Goal: Information Seeking & Learning: Learn about a topic

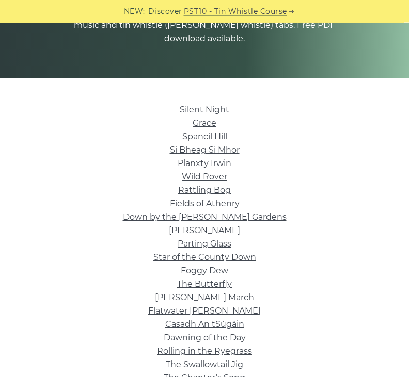
scroll to position [136, 0]
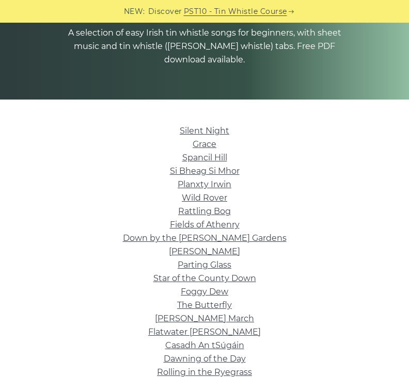
click at [204, 126] on link "Silent Night" at bounding box center [205, 131] width 50 height 10
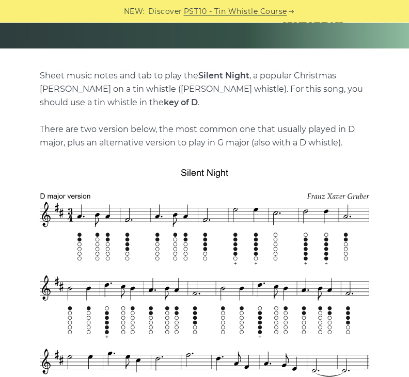
scroll to position [185, 0]
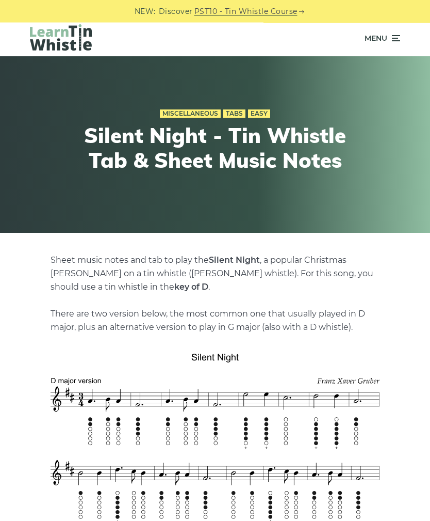
scroll to position [0, 0]
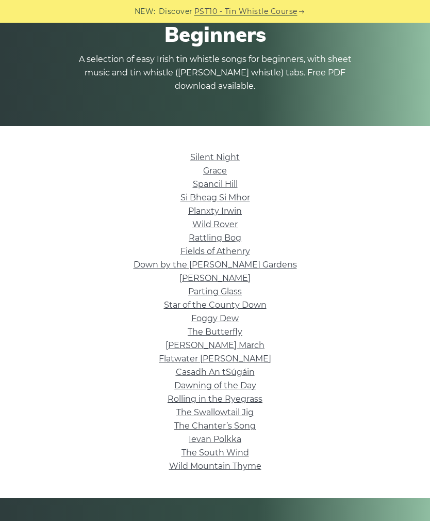
scroll to position [118, 0]
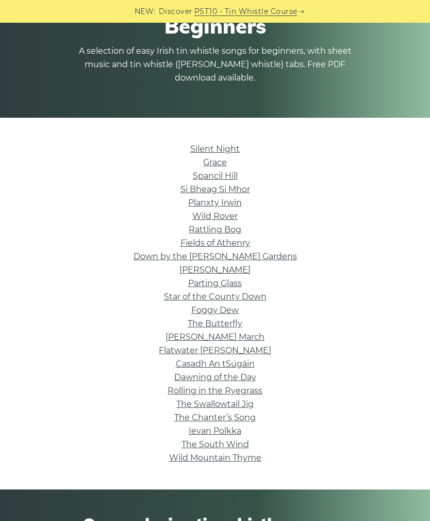
click at [219, 220] on link "Wild Rover" at bounding box center [215, 216] width 45 height 10
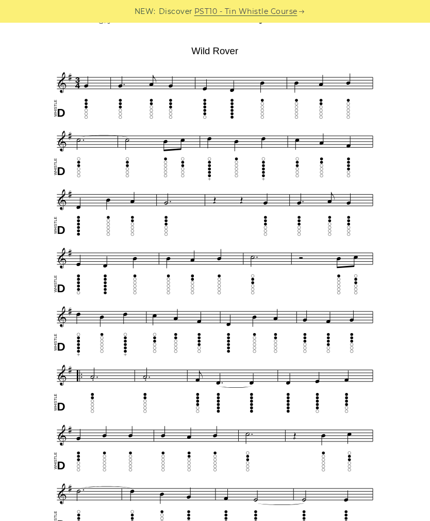
scroll to position [256, 0]
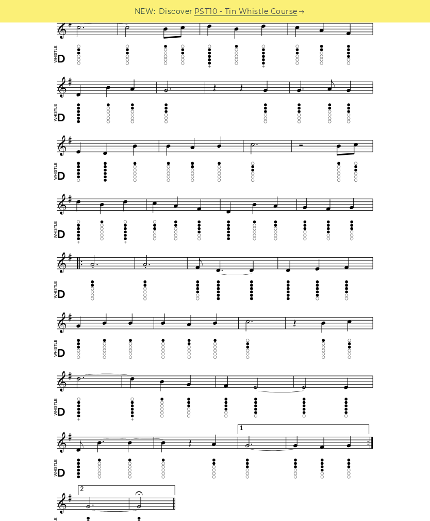
scroll to position [371, 0]
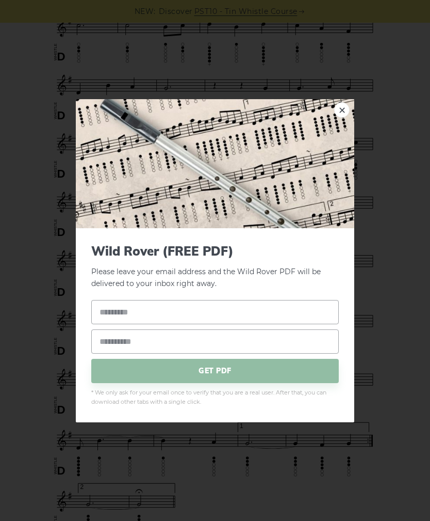
click at [382, 391] on div "× Wild Rover (FREE PDF) Please leave your email address and the Wild Rover PDF …" at bounding box center [215, 260] width 430 height 521
click at [382, 394] on div "× Wild Rover (FREE PDF) Please leave your email address and the Wild Rover PDF …" at bounding box center [215, 260] width 430 height 521
click at [339, 117] on link "×" at bounding box center [341, 109] width 15 height 15
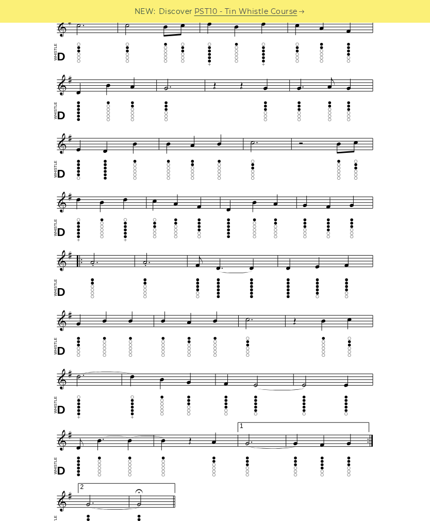
click at [393, 310] on div "Sheet music (notes) and tab to play Wild Rover on a tin whistle (penny whistle)…" at bounding box center [215, 489] width 386 height 1208
click at [392, 319] on div "Sheet music (notes) and tab to play Wild Rover on a tin whistle (penny whistle)…" at bounding box center [215, 489] width 386 height 1208
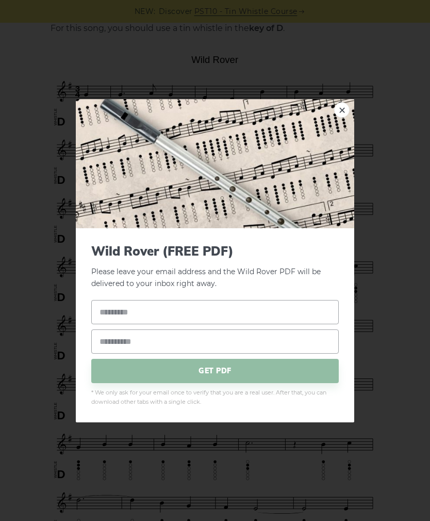
scroll to position [247, 0]
click at [340, 117] on link "×" at bounding box center [341, 109] width 15 height 15
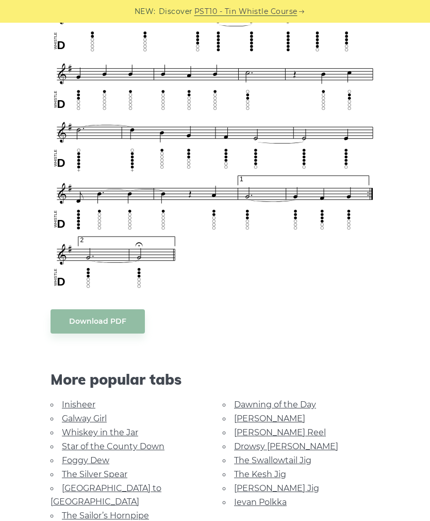
scroll to position [663, 0]
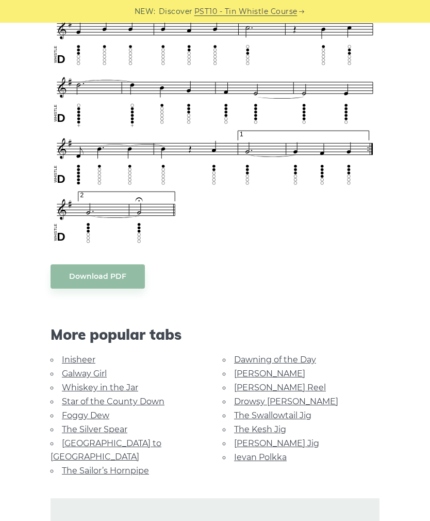
click at [130, 466] on link "The Sailor’s Hornpipe" at bounding box center [105, 471] width 87 height 10
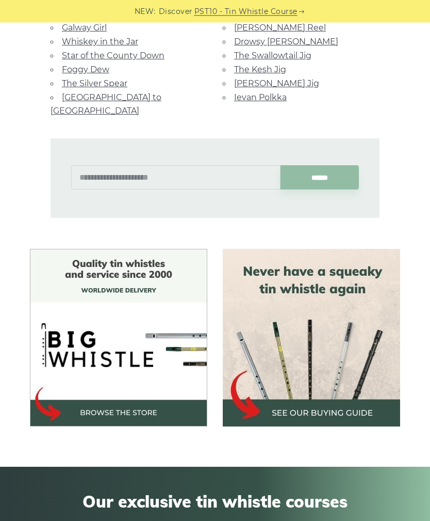
scroll to position [688, 0]
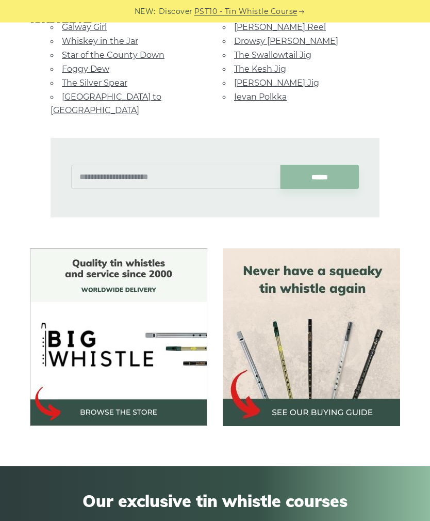
click at [306, 347] on img at bounding box center [312, 338] width 178 height 178
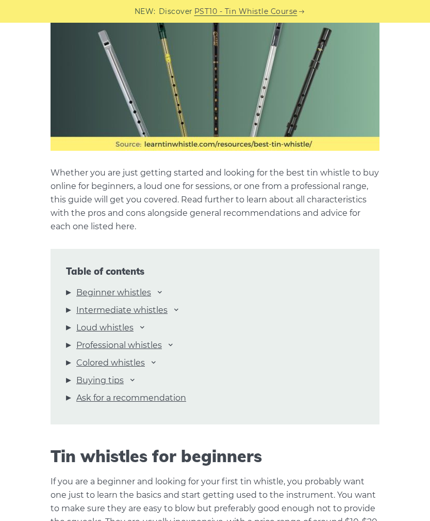
scroll to position [900, 0]
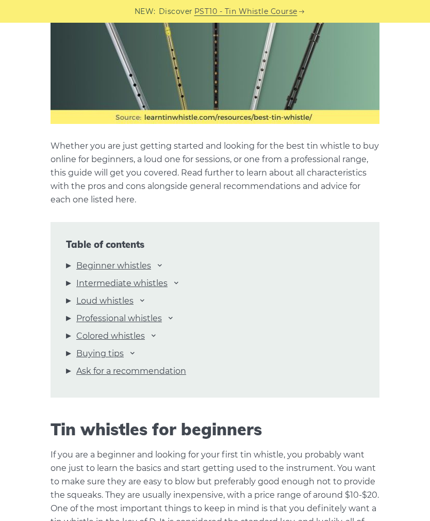
click at [142, 271] on link "Beginner whistles" at bounding box center [113, 265] width 75 height 13
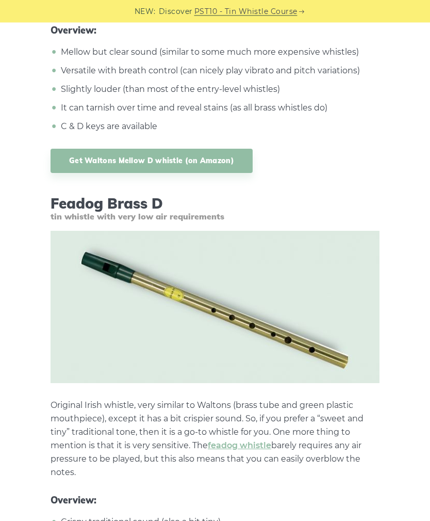
scroll to position [2020, 0]
click at [216, 163] on link "Get Waltons Mellow D whistle (on Amazon)" at bounding box center [152, 161] width 202 height 24
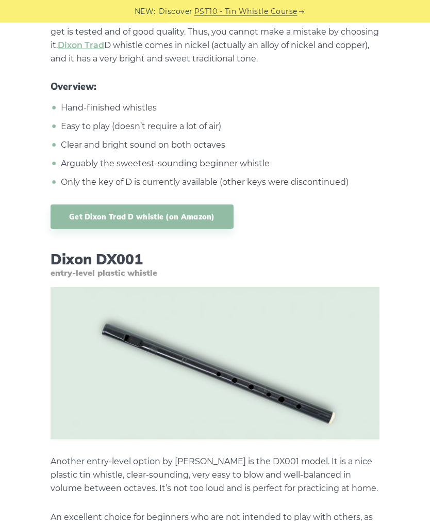
scroll to position [4397, 0]
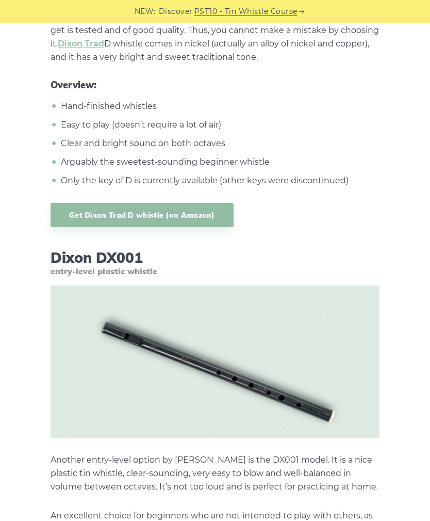
click at [97, 213] on link "Get Dixon Trad D whistle (on Amazon)" at bounding box center [142, 215] width 183 height 24
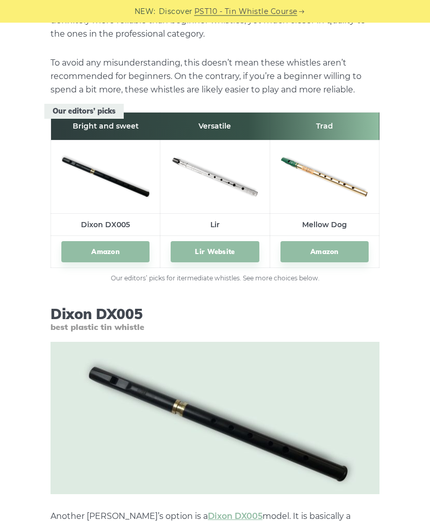
scroll to position [5137, 0]
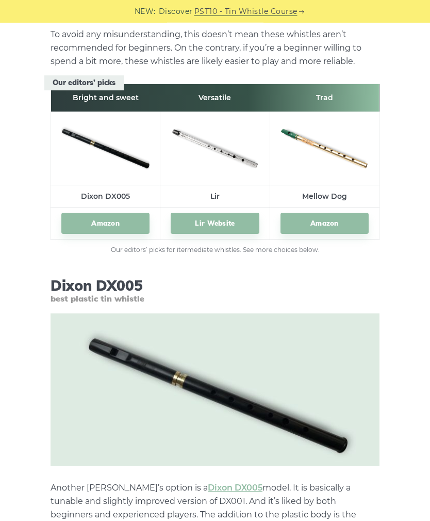
scroll to position [5183, 0]
click at [328, 213] on link "Amazon" at bounding box center [325, 223] width 88 height 21
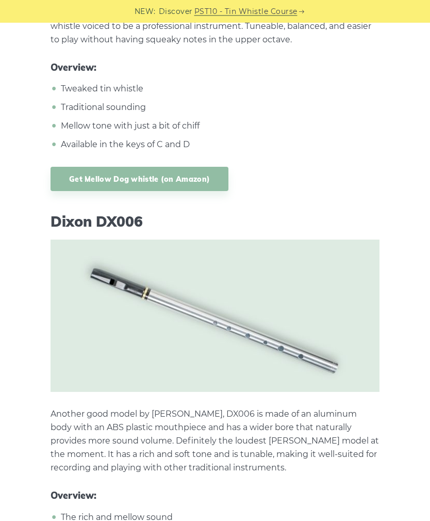
scroll to position [8290, 0]
click at [188, 167] on link "Get Mellow Dog whistle (on Amazon)" at bounding box center [140, 179] width 178 height 24
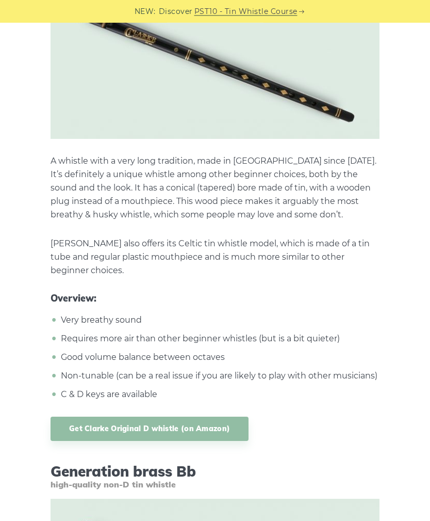
scroll to position [3158, 0]
click at [203, 420] on link "Get Clarke Original D whistle (on Amazon)" at bounding box center [150, 428] width 198 height 24
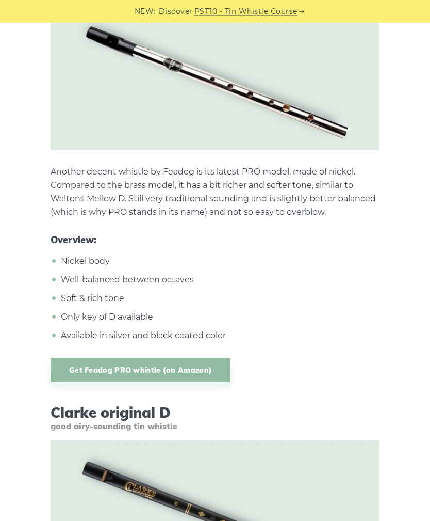
scroll to position [2724, 0]
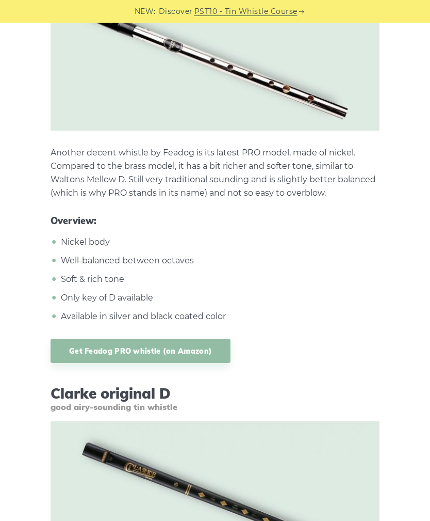
click at [185, 347] on link "Get Feadog PRO whistle (on Amazon)" at bounding box center [141, 351] width 180 height 24
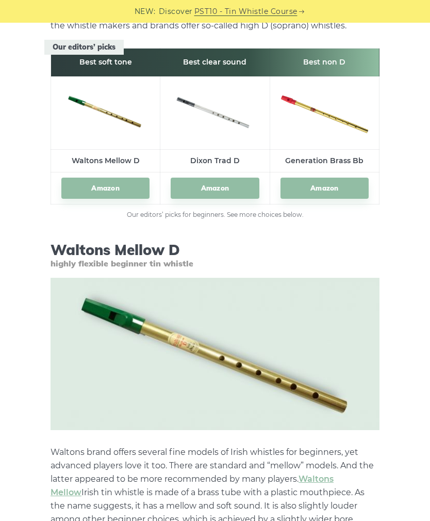
scroll to position [1404, 0]
